Goal: Task Accomplishment & Management: Use online tool/utility

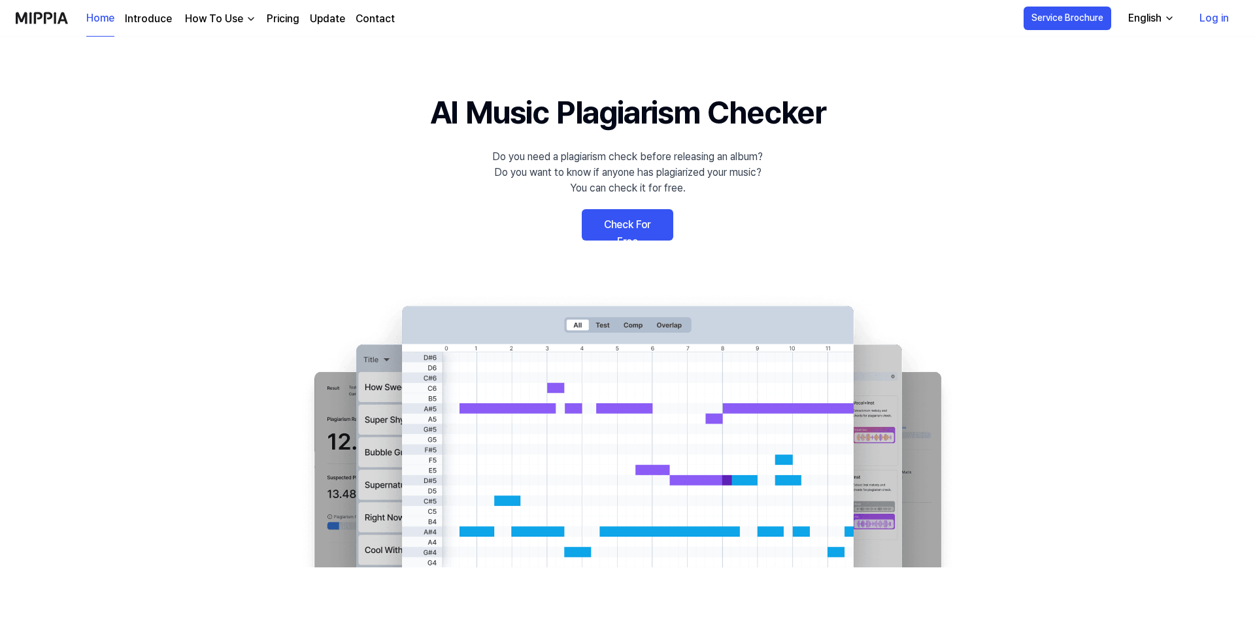
click at [635, 224] on link "Check For Free" at bounding box center [627, 224] width 91 height 31
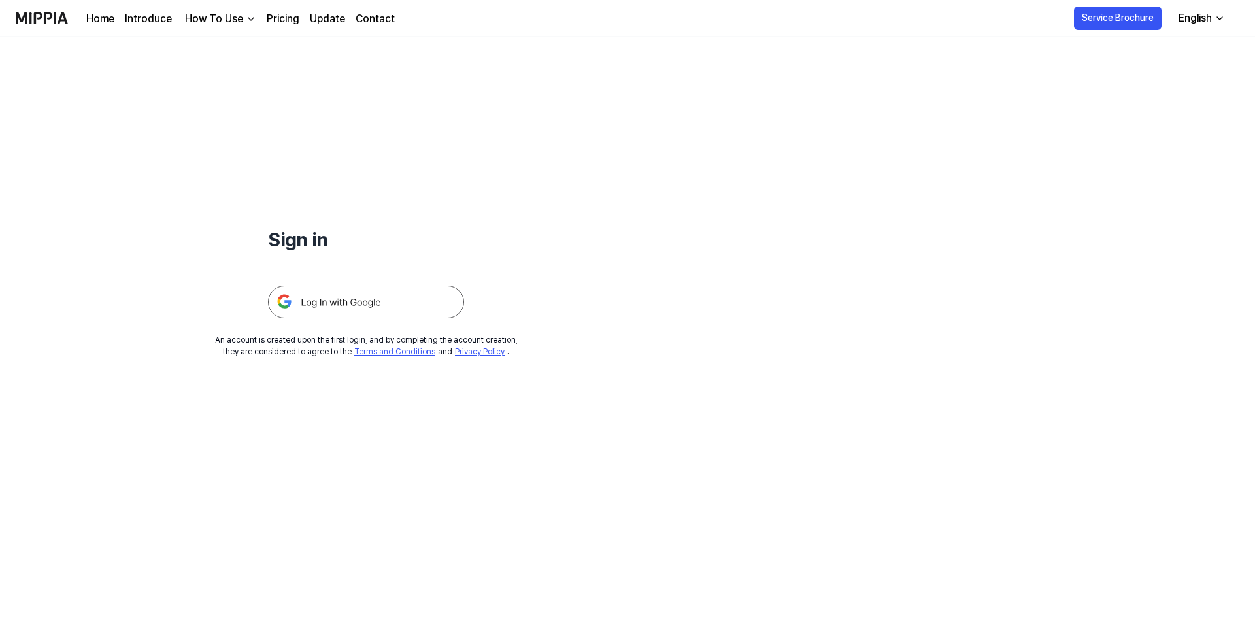
click at [331, 294] on img at bounding box center [366, 302] width 196 height 33
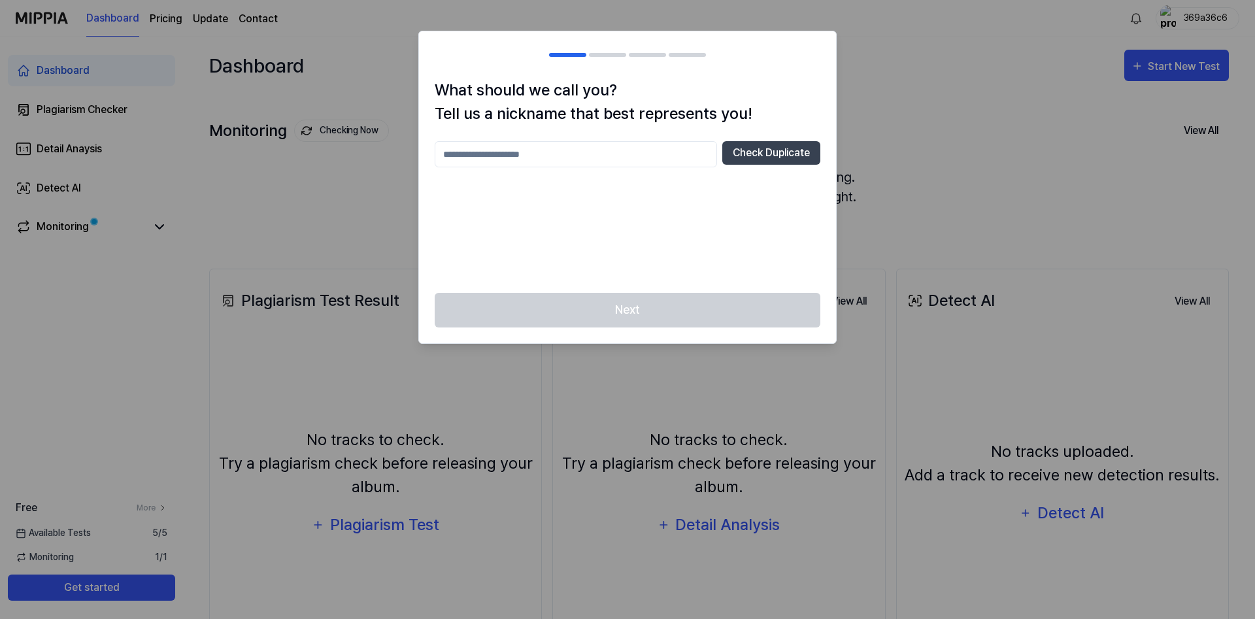
click at [470, 159] on input "text" at bounding box center [576, 154] width 282 height 26
type input "**********"
click at [759, 145] on button "Check Duplicate" at bounding box center [771, 153] width 98 height 24
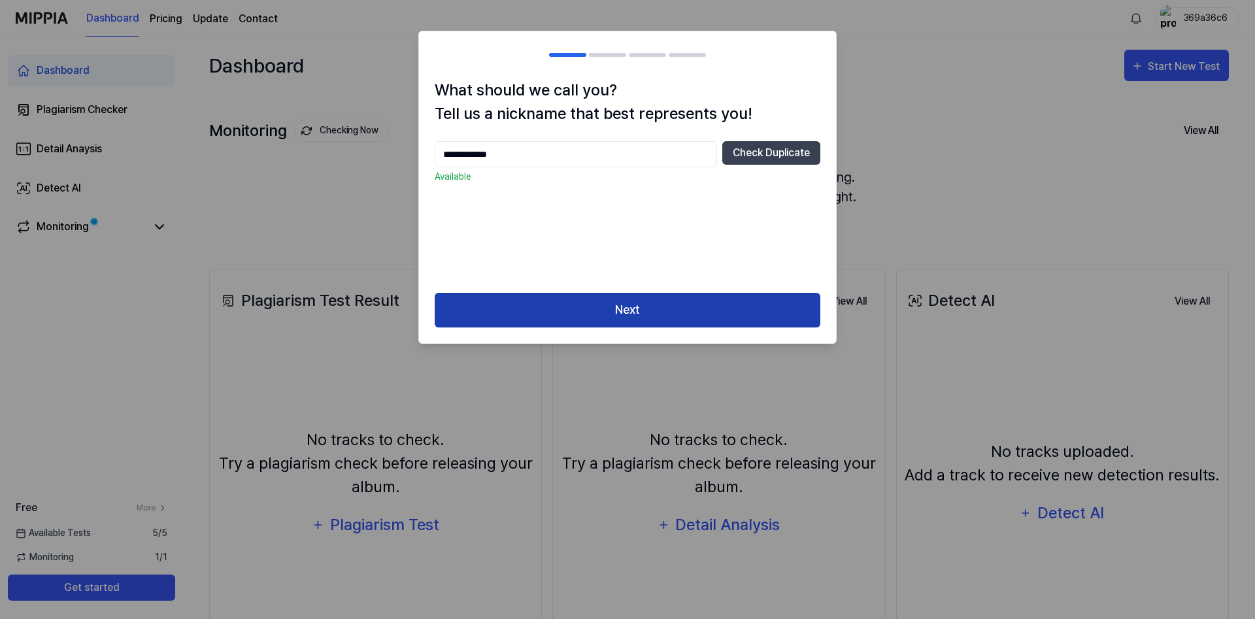
click at [612, 311] on button "Next" at bounding box center [628, 310] width 386 height 35
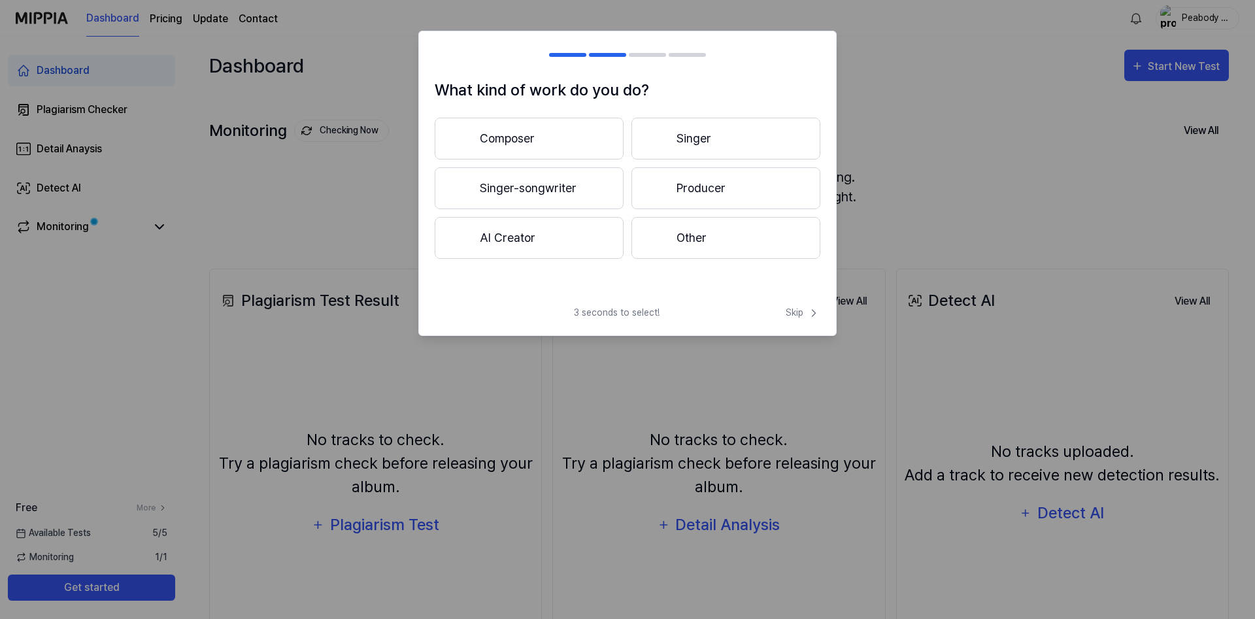
click at [509, 237] on button "AI Creator" at bounding box center [529, 238] width 189 height 42
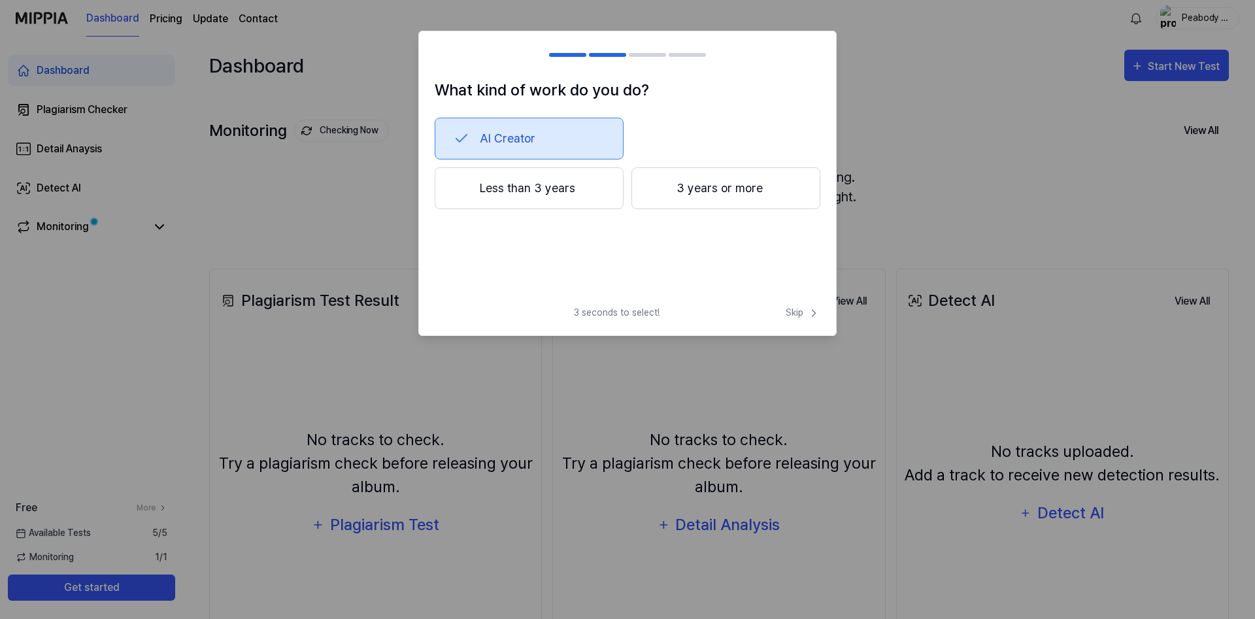
click at [526, 191] on button "Less than 3 years" at bounding box center [529, 188] width 189 height 42
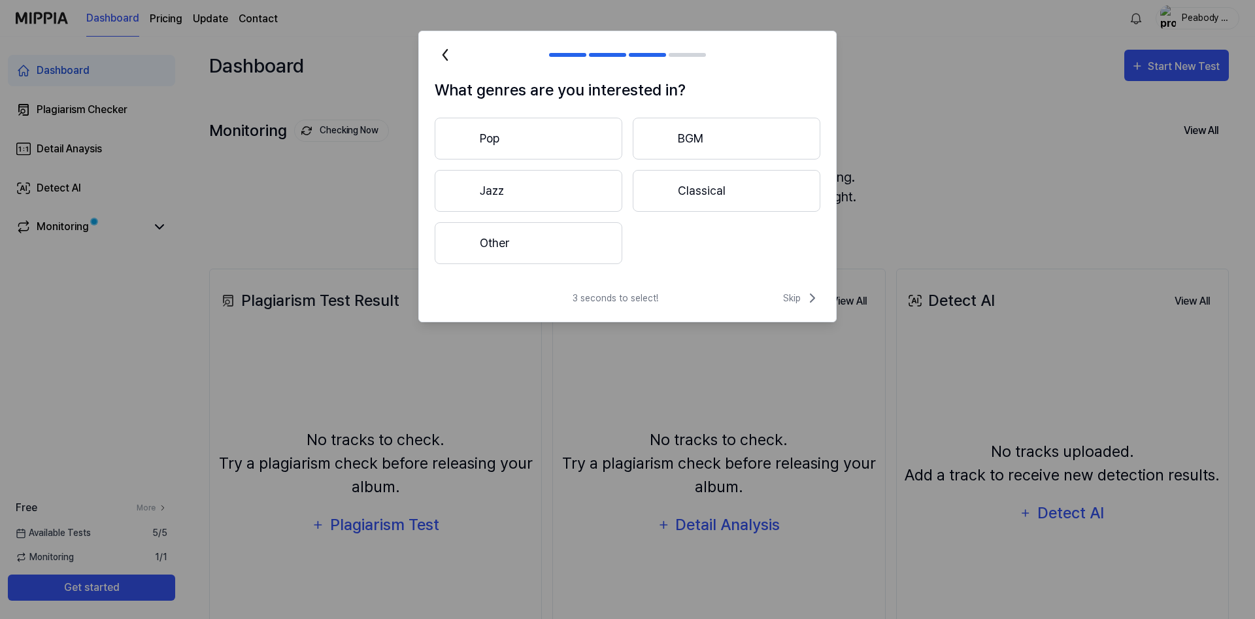
click at [506, 242] on button "Other" at bounding box center [529, 243] width 188 height 42
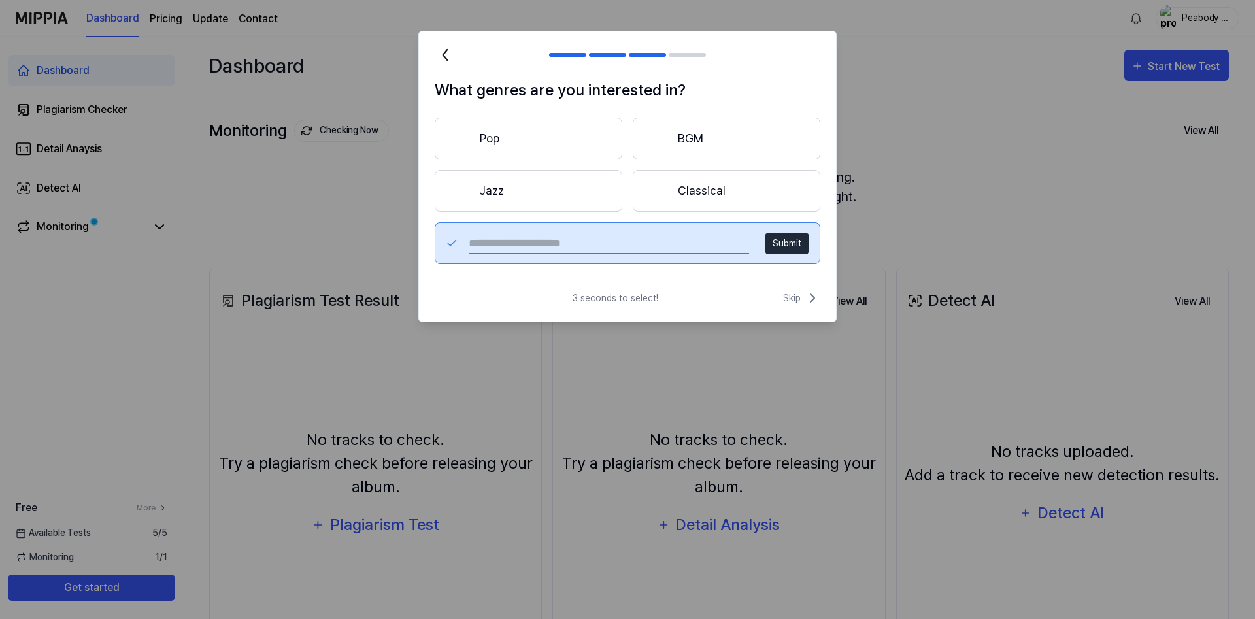
click at [491, 241] on input "text" at bounding box center [609, 243] width 280 height 21
type input "**********"
click at [786, 252] on button "Submit" at bounding box center [787, 244] width 44 height 22
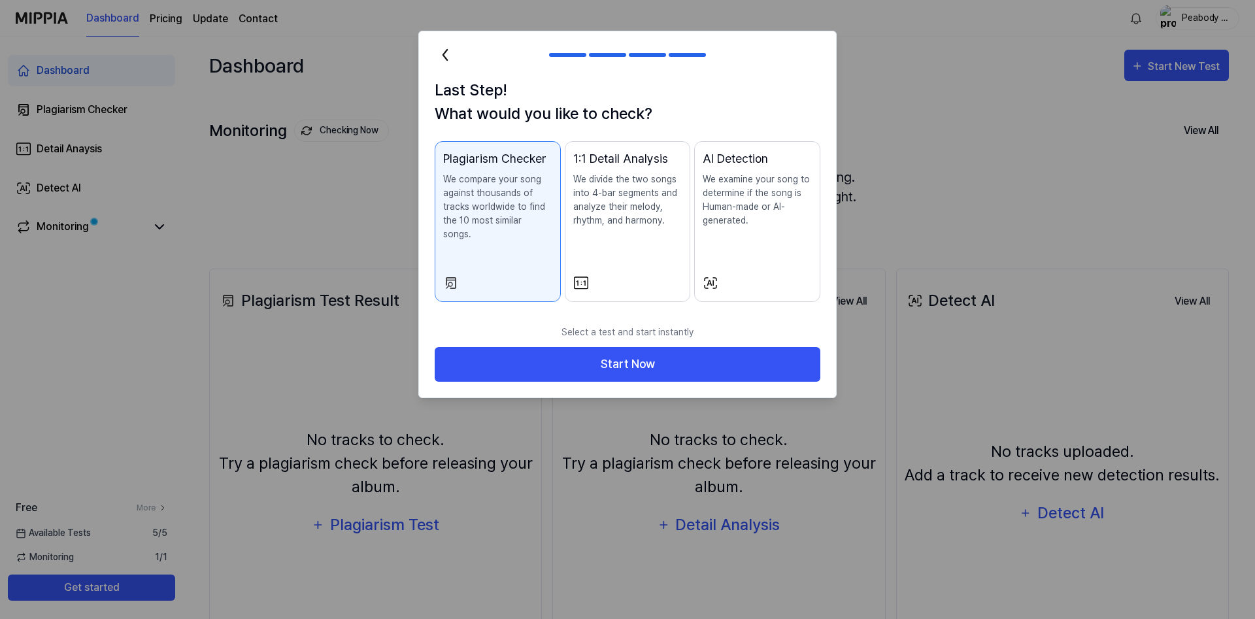
click at [475, 253] on div "Plagiarism Checker We compare your song against thousands of tracks worldwide t…" at bounding box center [497, 209] width 109 height 118
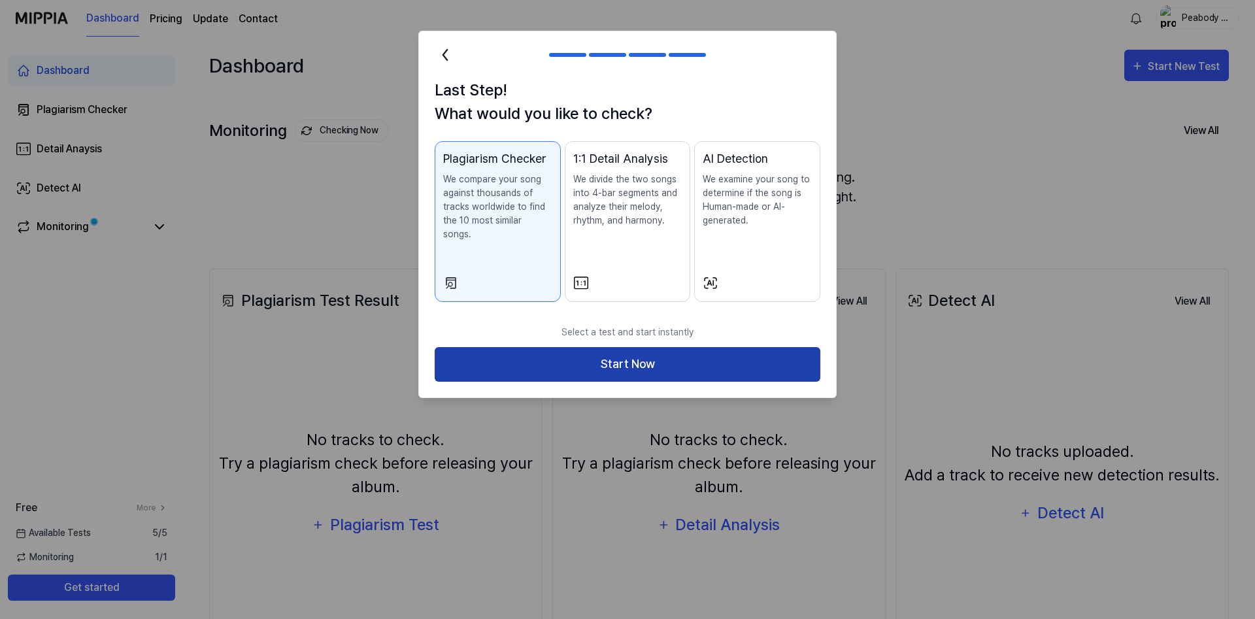
click at [629, 354] on button "Start Now" at bounding box center [628, 364] width 386 height 35
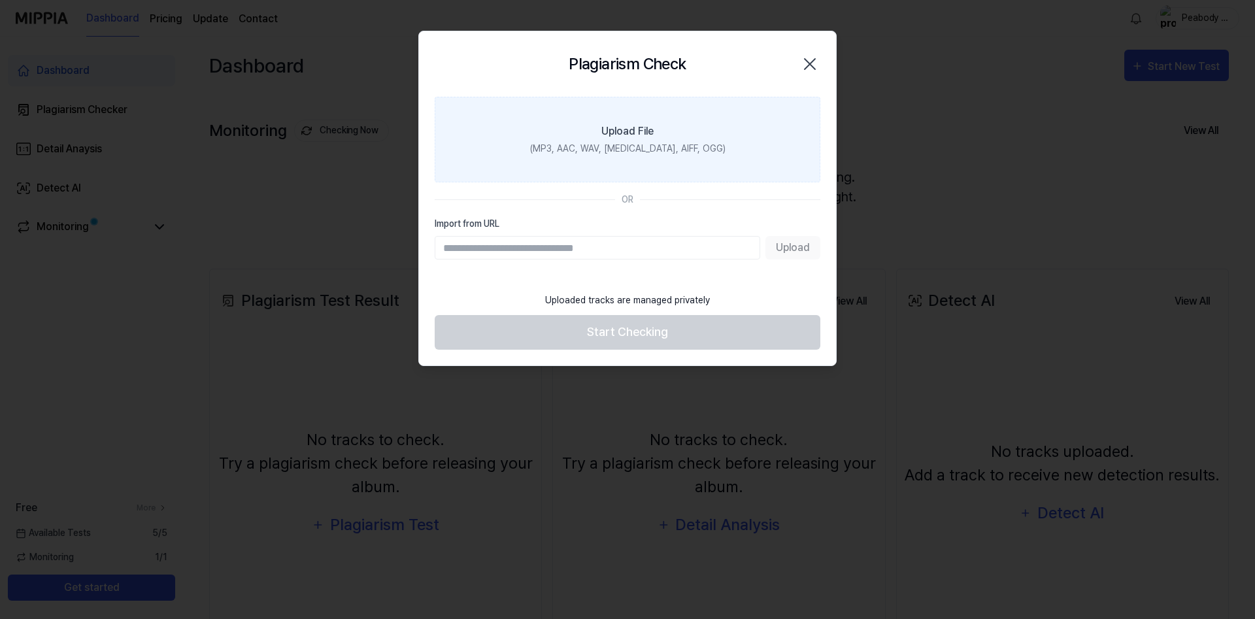
click at [625, 135] on div "Upload File" at bounding box center [627, 132] width 52 height 16
click at [0, 0] on input "Upload File (MP3, AAC, WAV, [MEDICAL_DATA], AIFF, OGG)" at bounding box center [0, 0] width 0 height 0
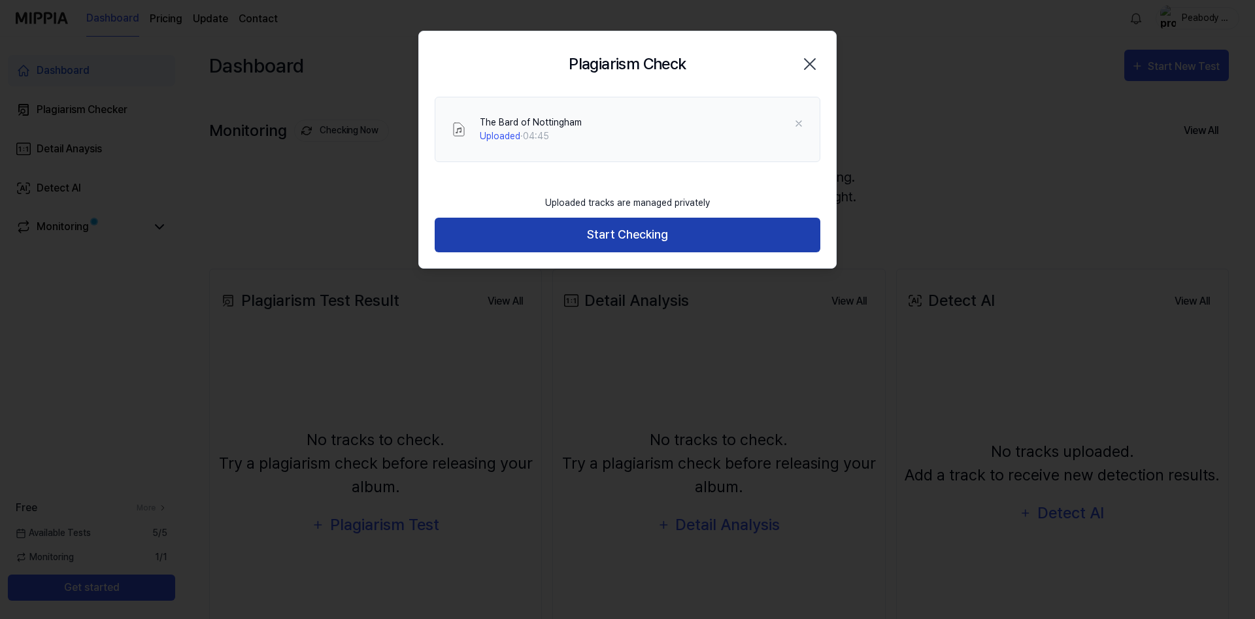
click at [610, 242] on button "Start Checking" at bounding box center [628, 235] width 386 height 35
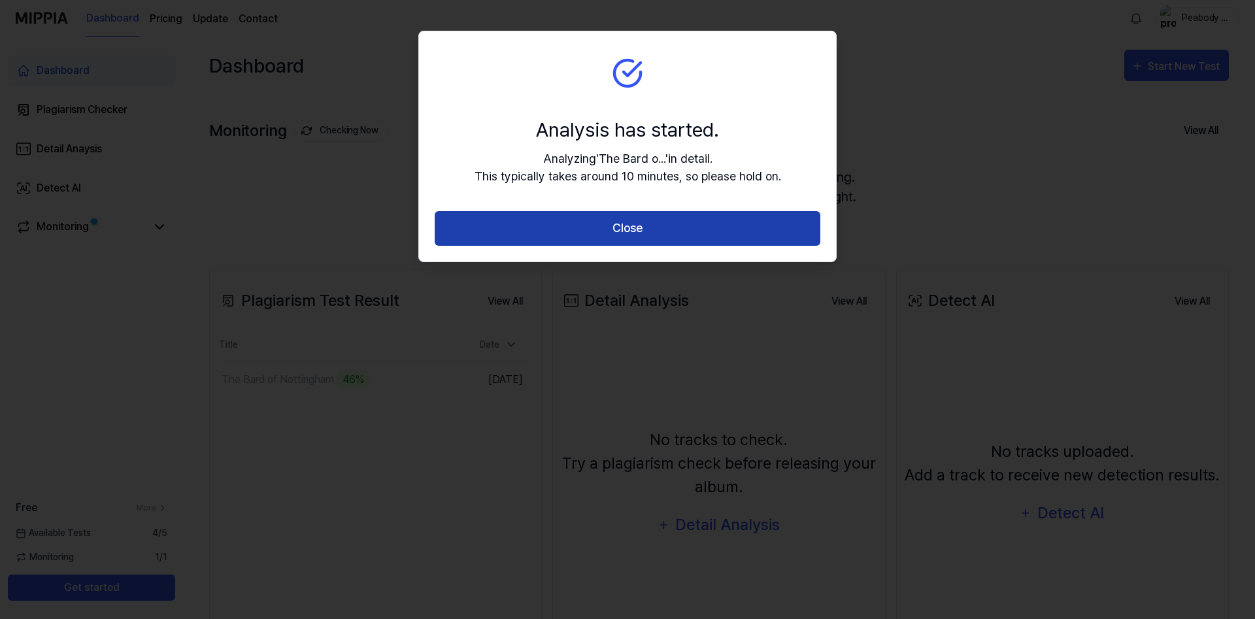
click at [623, 231] on button "Close" at bounding box center [628, 228] width 386 height 35
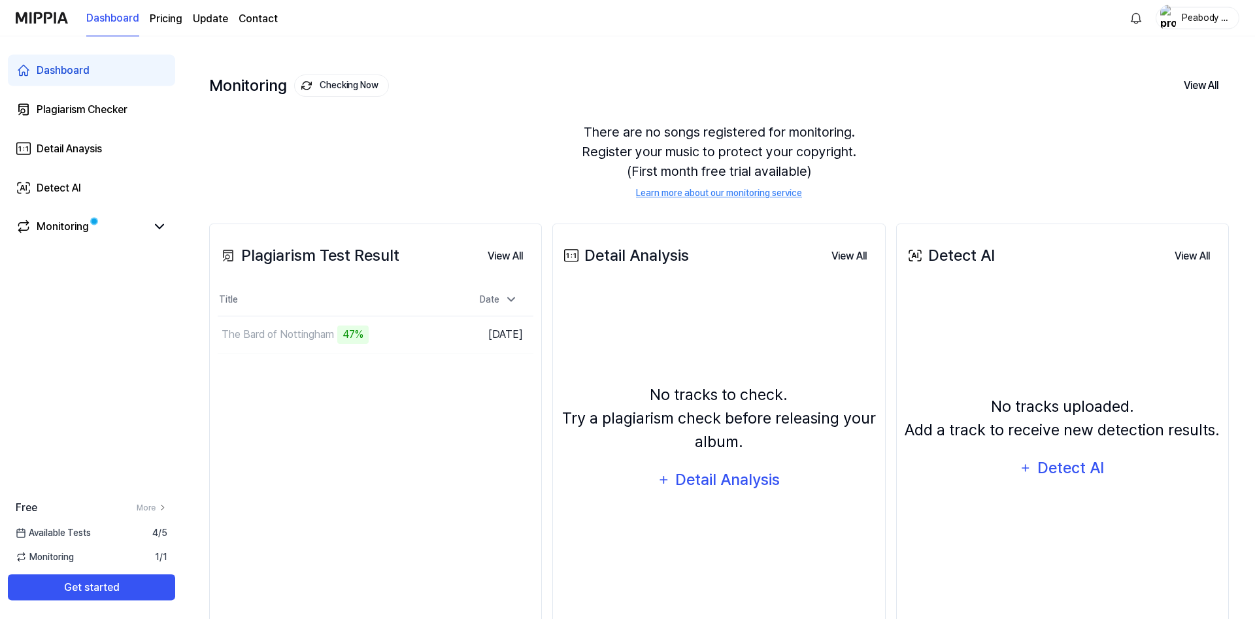
scroll to position [22, 0]
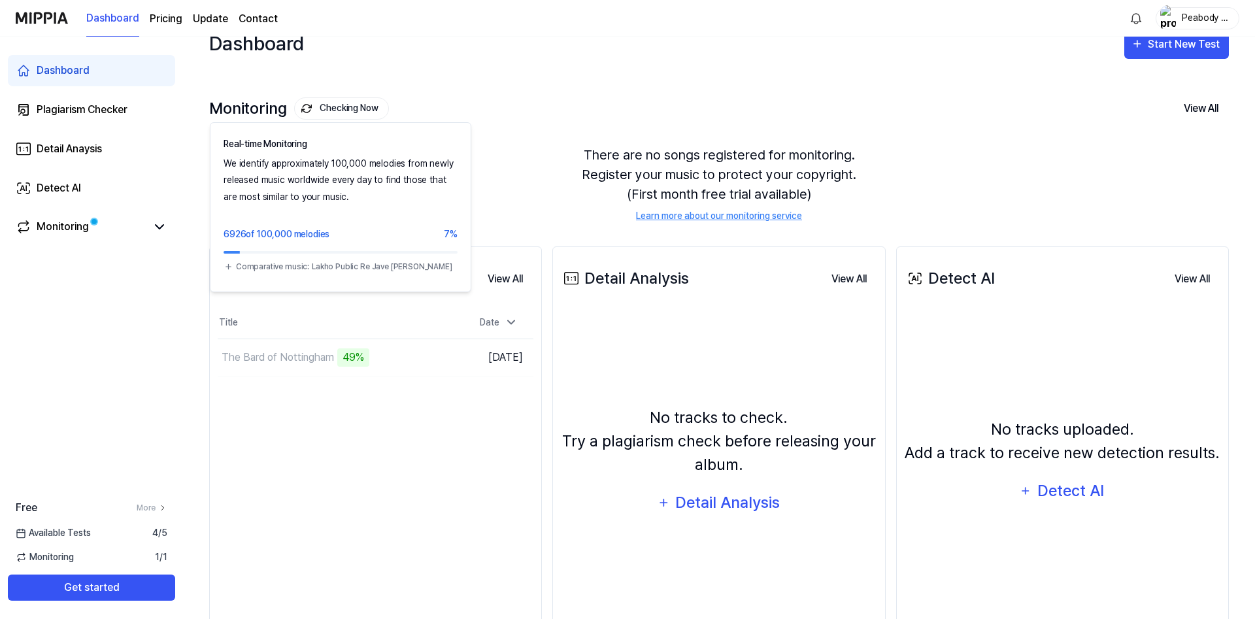
click at [352, 113] on button "Checking Now" at bounding box center [341, 108] width 95 height 22
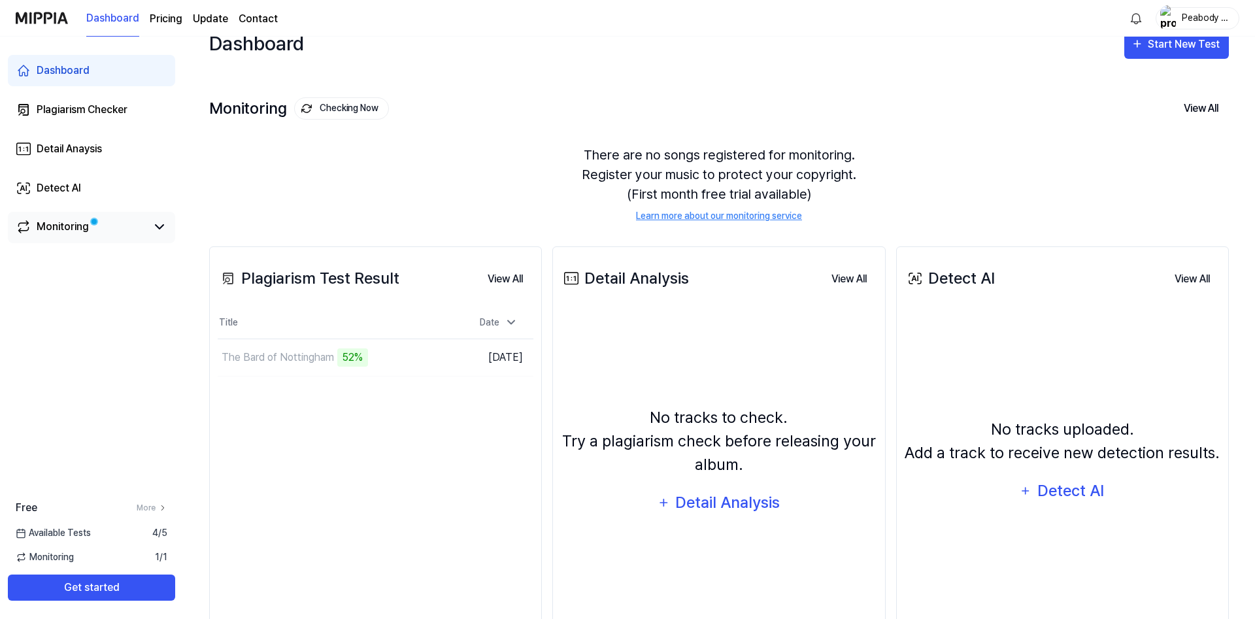
click at [66, 229] on div "Monitoring" at bounding box center [63, 227] width 52 height 16
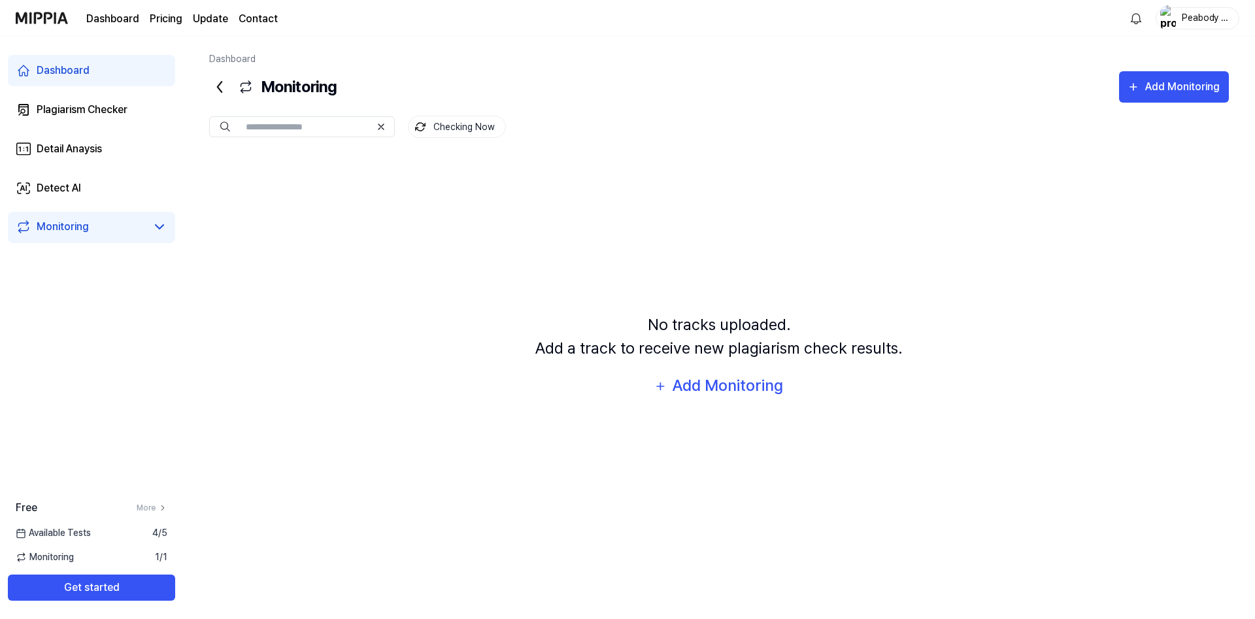
click at [66, 229] on div "Monitoring" at bounding box center [63, 227] width 52 height 16
click at [90, 230] on link "Monitoring" at bounding box center [81, 227] width 131 height 16
click at [159, 227] on icon at bounding box center [160, 227] width 16 height 16
click at [727, 392] on div "Add Monitoring" at bounding box center [727, 385] width 113 height 25
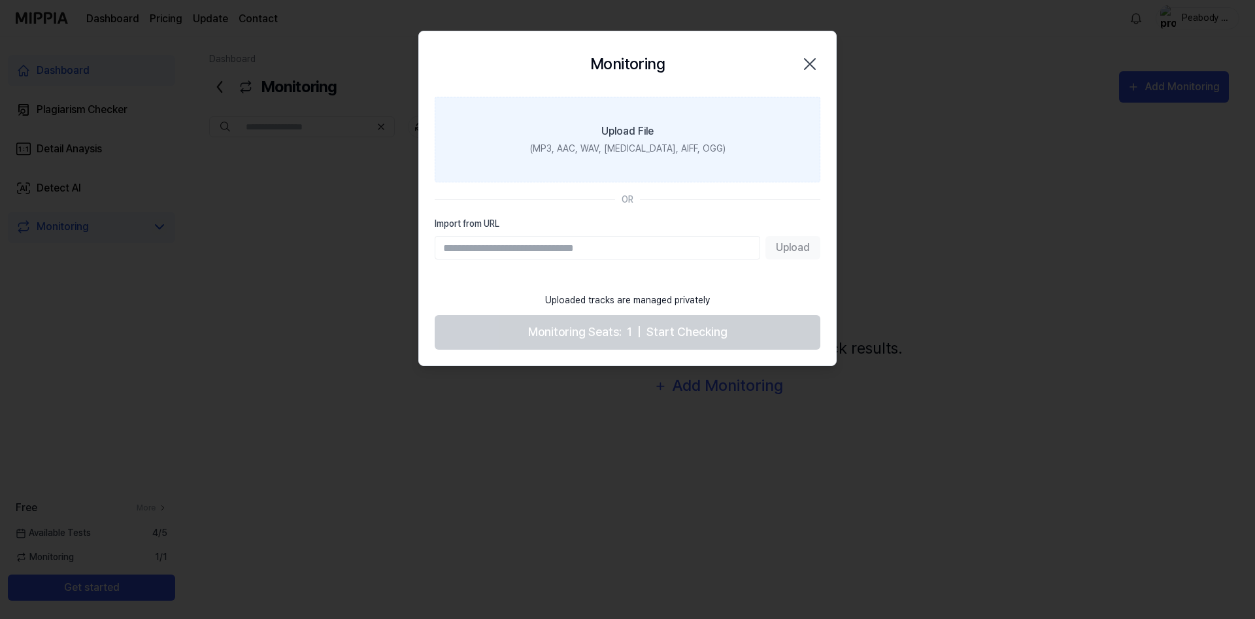
click at [628, 141] on label "Upload File (MP3, AAC, WAV, [MEDICAL_DATA], AIFF, OGG)" at bounding box center [628, 140] width 386 height 86
click at [0, 0] on input "Upload File (MP3, AAC, WAV, [MEDICAL_DATA], AIFF, OGG)" at bounding box center [0, 0] width 0 height 0
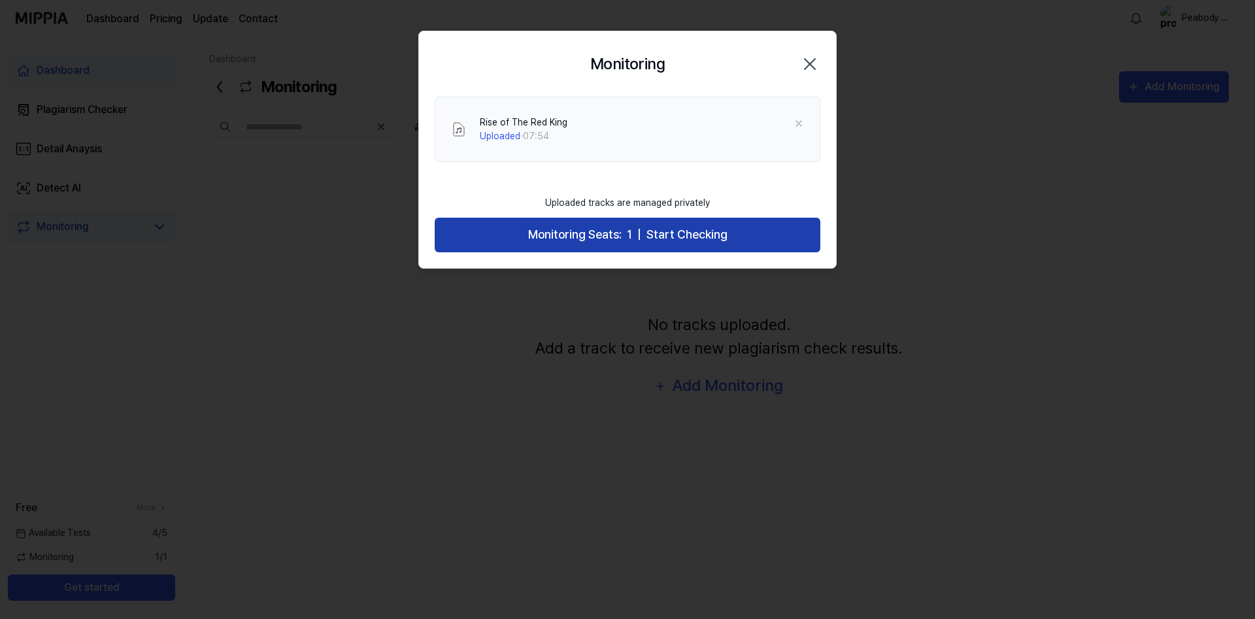
click at [604, 227] on span "Monitoring Seats:" at bounding box center [574, 234] width 93 height 19
